Goal: Transaction & Acquisition: Purchase product/service

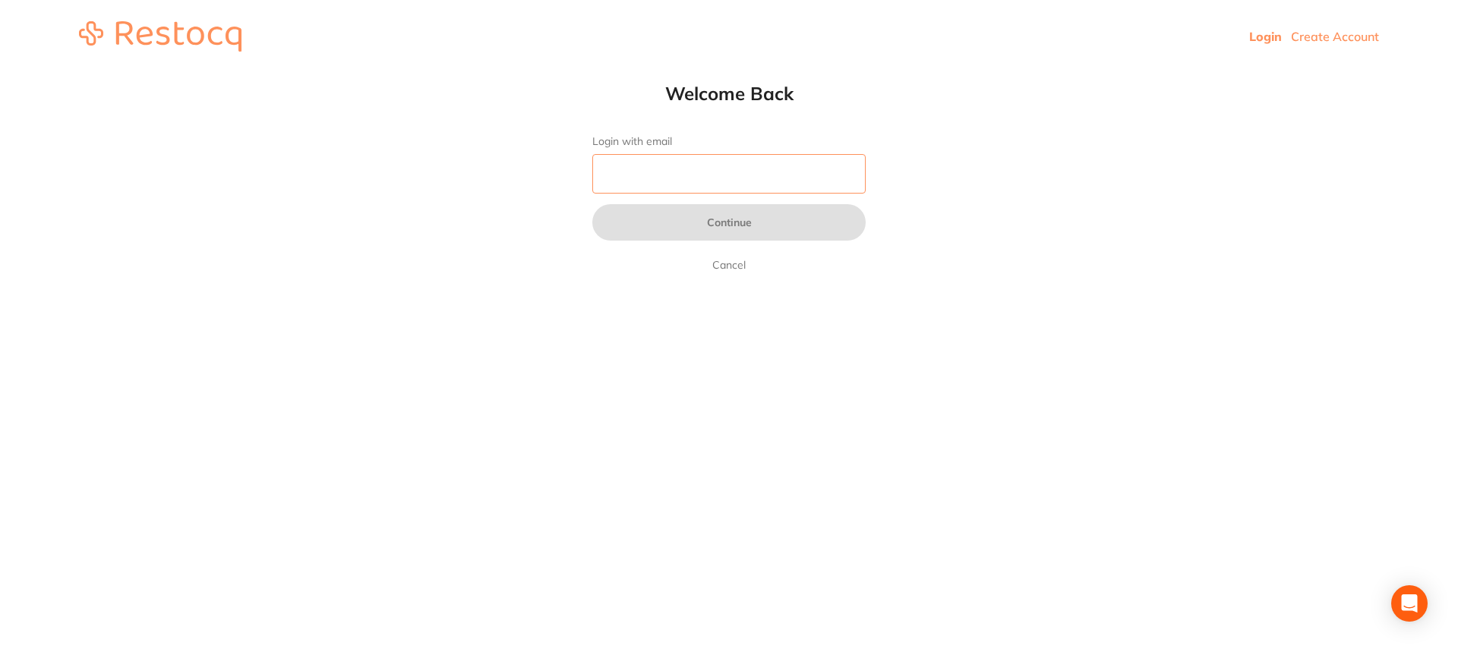
click at [759, 163] on input "Login with email" at bounding box center [728, 173] width 273 height 39
type input "[EMAIL_ADDRESS][DOMAIN_NAME]"
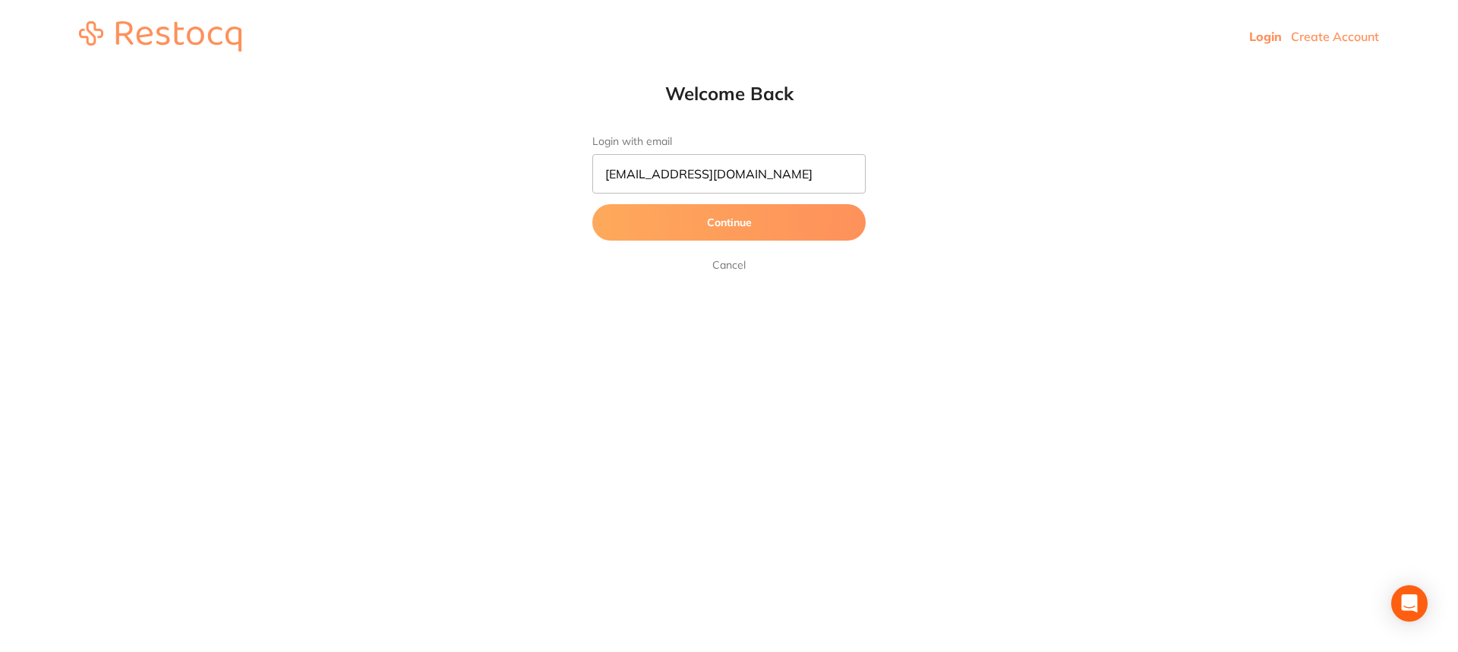
click at [770, 221] on button "Continue" at bounding box center [728, 222] width 273 height 36
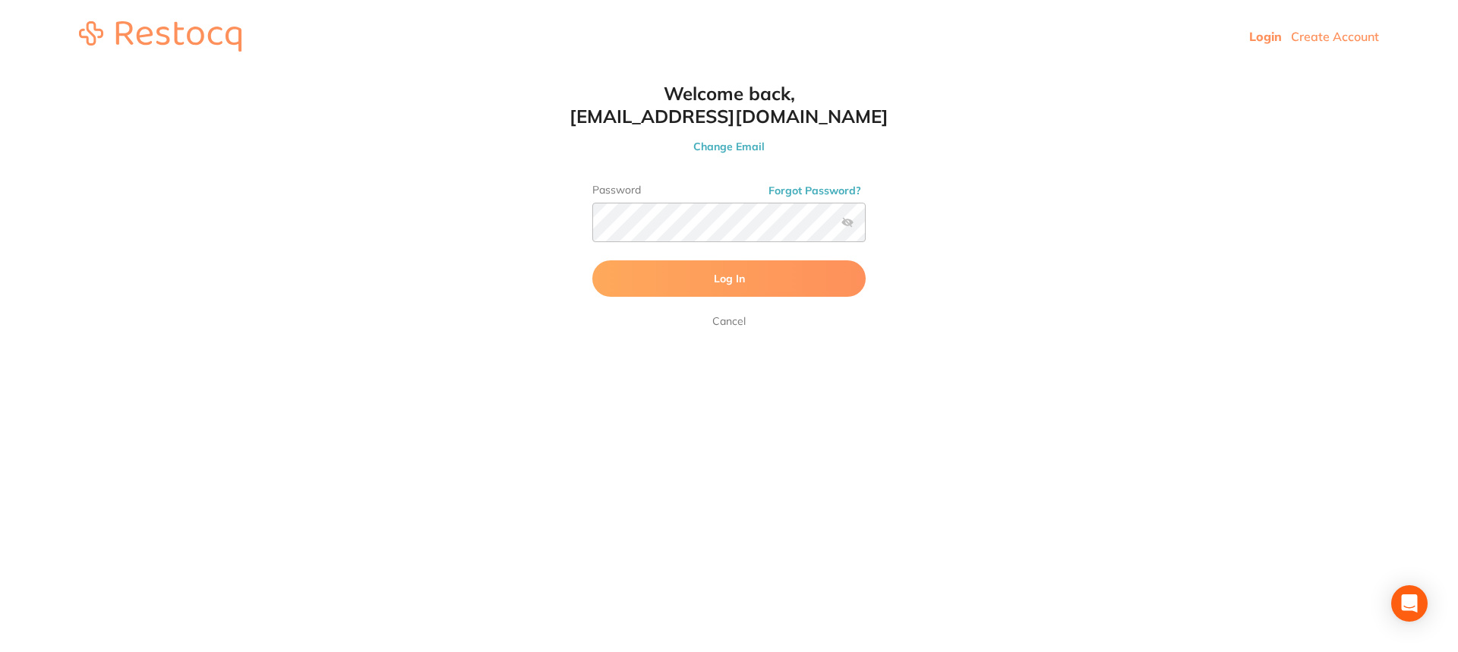
click at [784, 285] on button "Log In" at bounding box center [728, 278] width 273 height 36
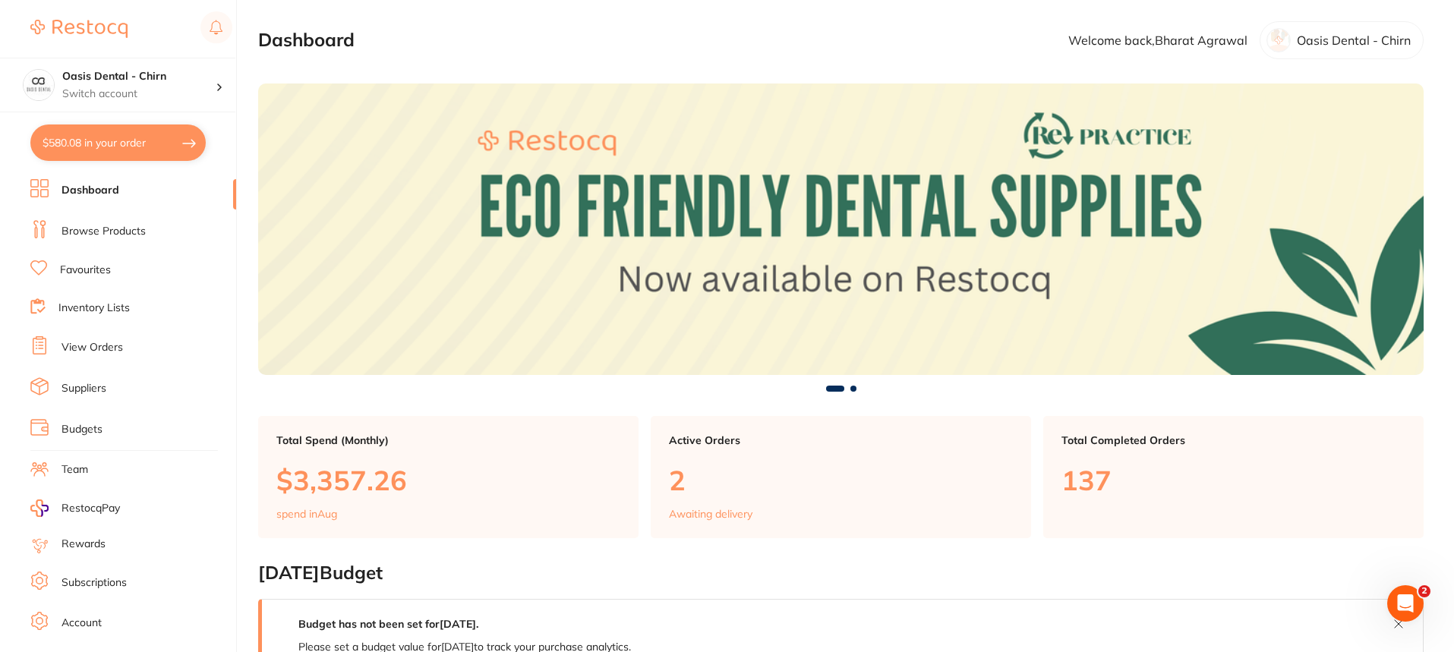
click at [114, 142] on button "$580.08 in your order" at bounding box center [117, 143] width 175 height 36
checkbox input "true"
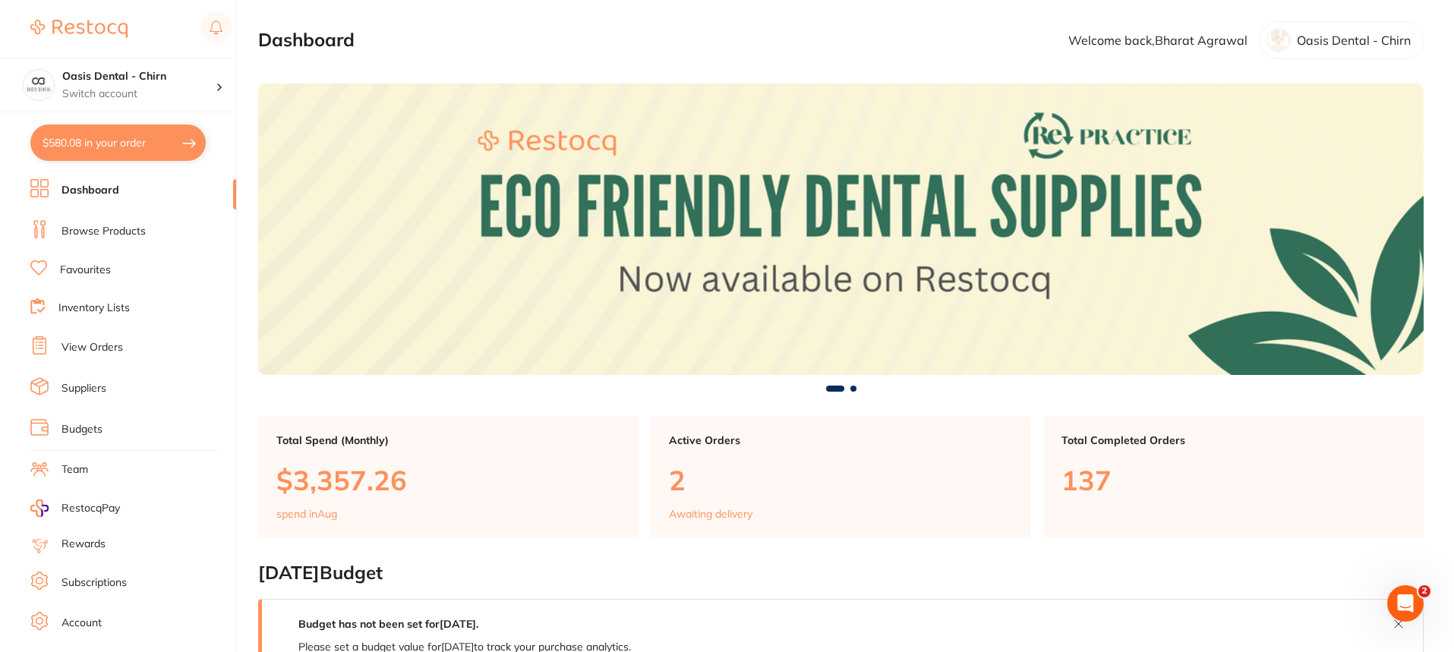
checkbox input "true"
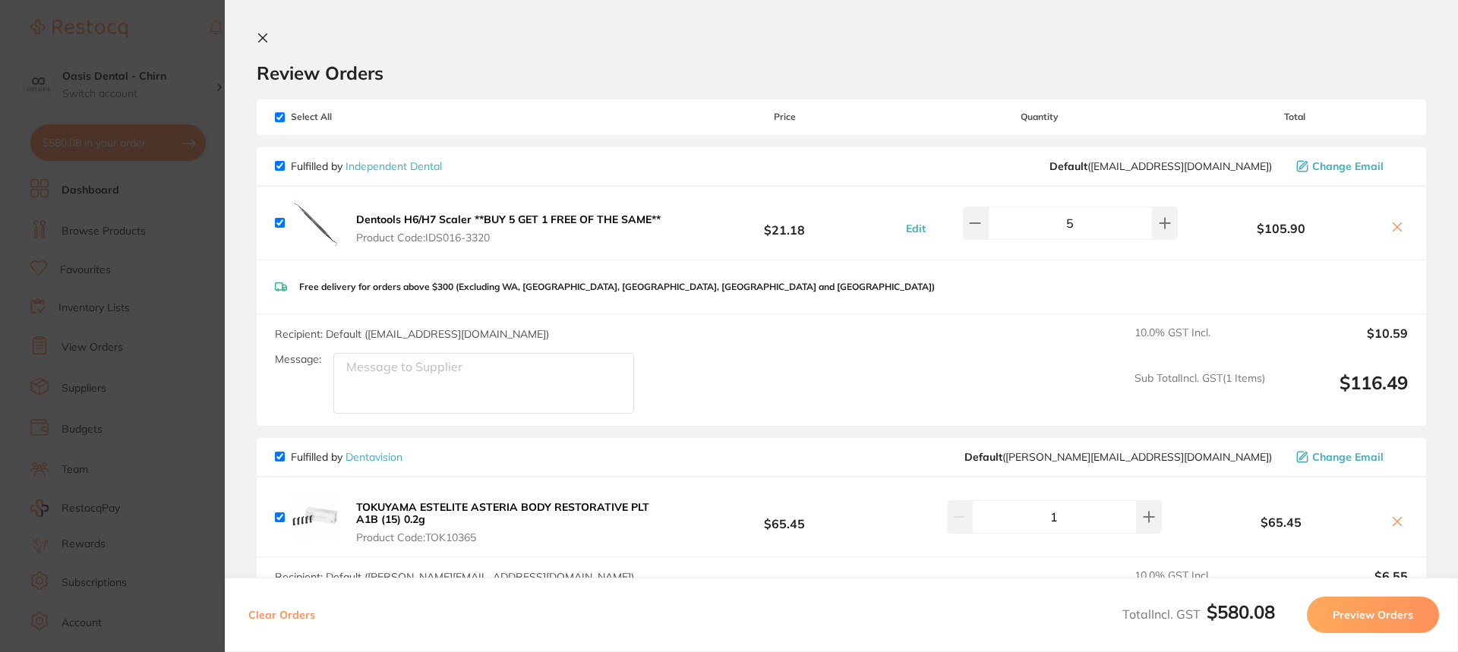
click at [267, 43] on icon at bounding box center [263, 38] width 12 height 12
